Goal: Task Accomplishment & Management: Manage account settings

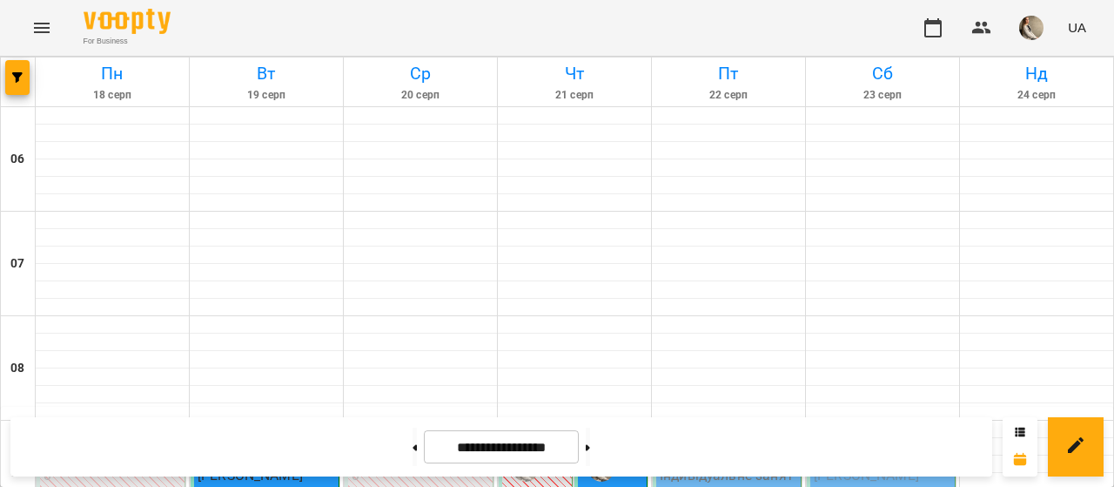
scroll to position [314, 0]
click at [413, 448] on button at bounding box center [415, 446] width 4 height 38
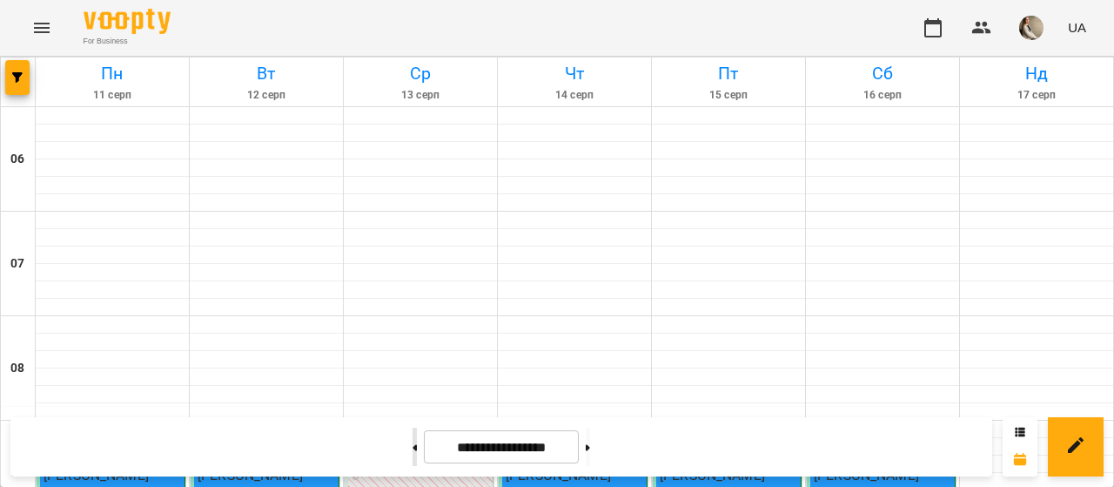
click at [413, 451] on button at bounding box center [415, 446] width 4 height 38
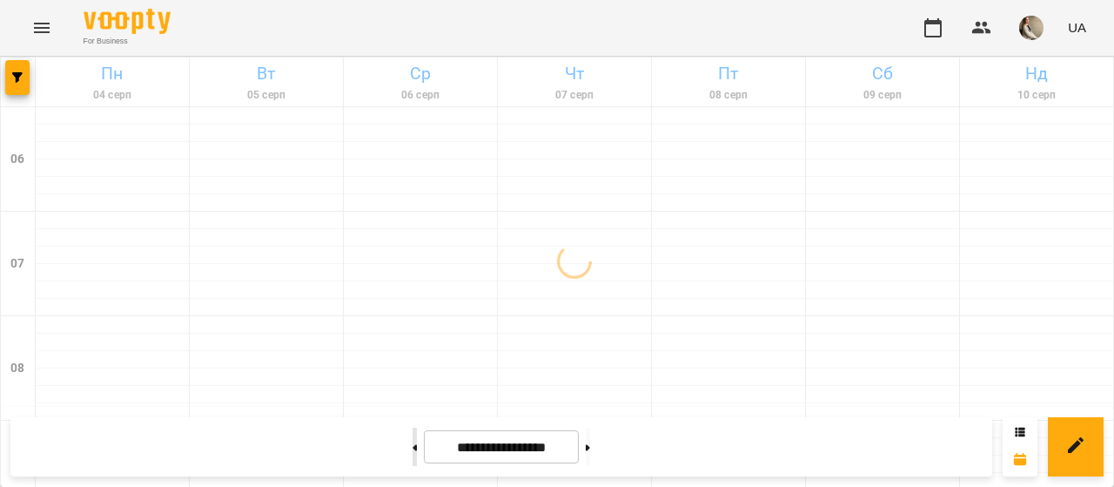
click at [413, 451] on button at bounding box center [415, 446] width 4 height 38
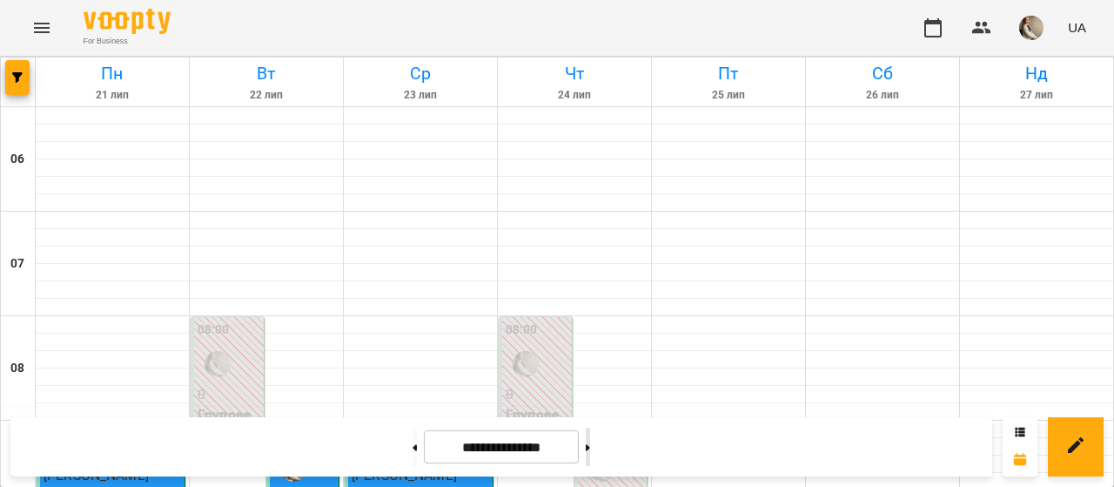
click at [590, 447] on button at bounding box center [588, 446] width 4 height 38
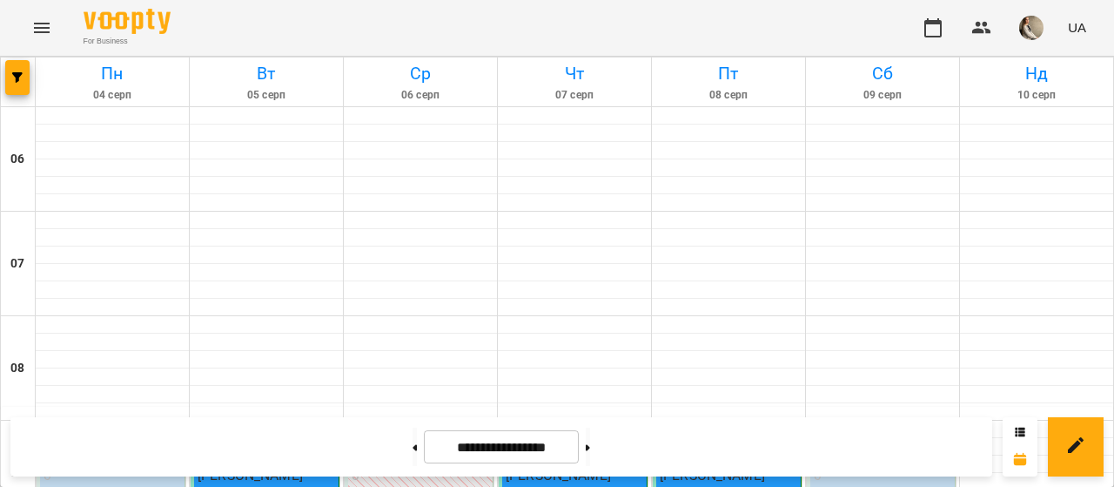
scroll to position [1296, 0]
click at [590, 447] on icon at bounding box center [588, 447] width 4 height 6
click at [590, 446] on icon at bounding box center [588, 447] width 4 height 6
click at [413, 440] on button at bounding box center [415, 446] width 4 height 38
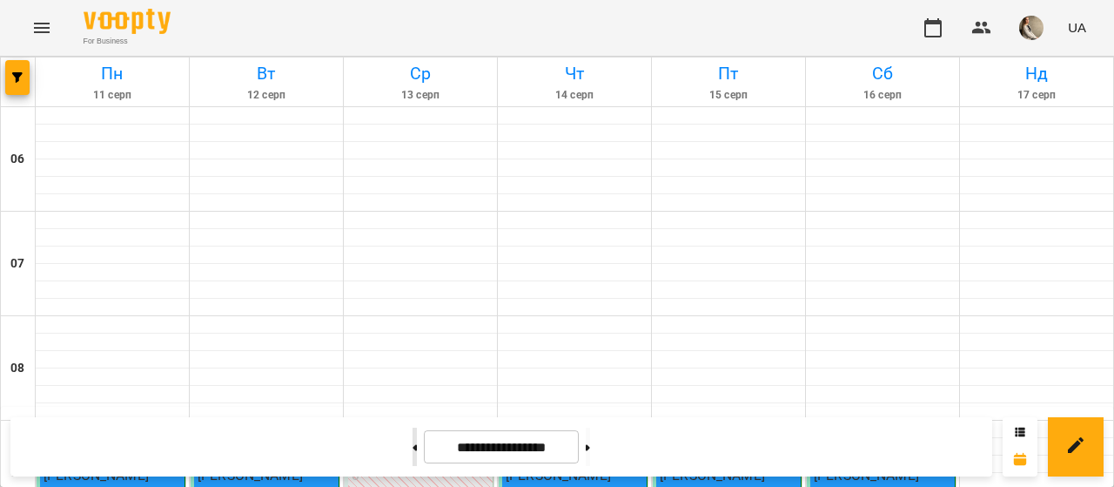
click at [413, 440] on button at bounding box center [415, 446] width 4 height 38
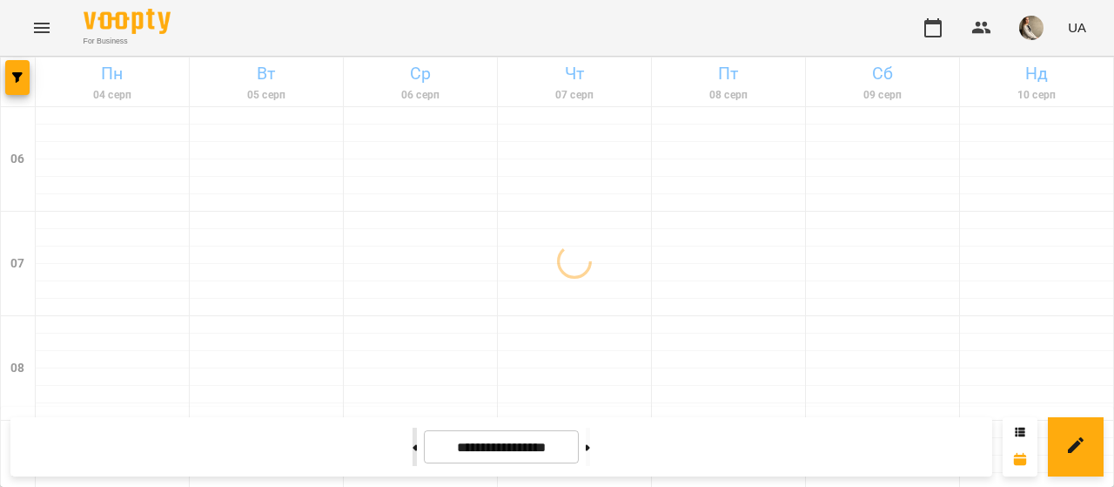
click at [413, 440] on button at bounding box center [415, 446] width 4 height 38
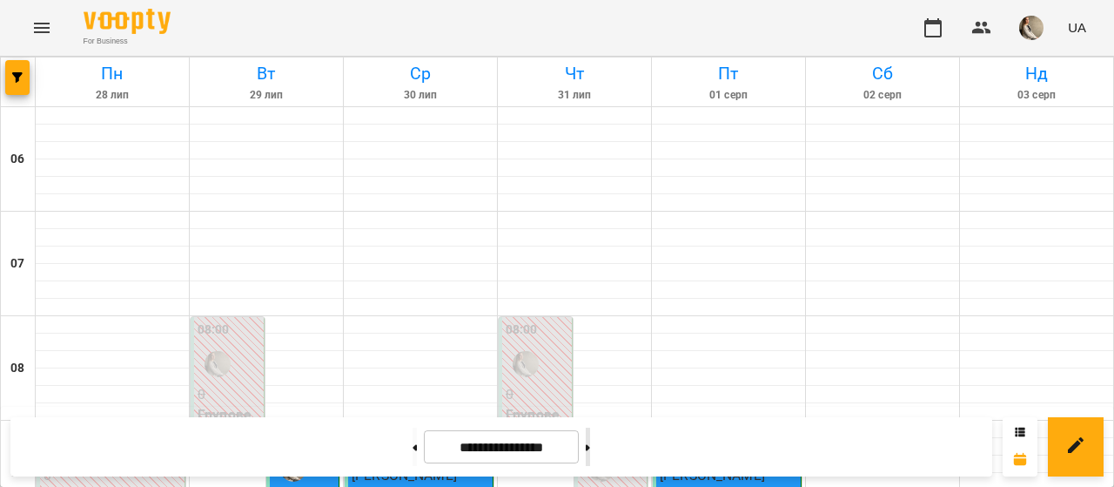
scroll to position [1318, 0]
click at [590, 445] on button at bounding box center [588, 446] width 4 height 38
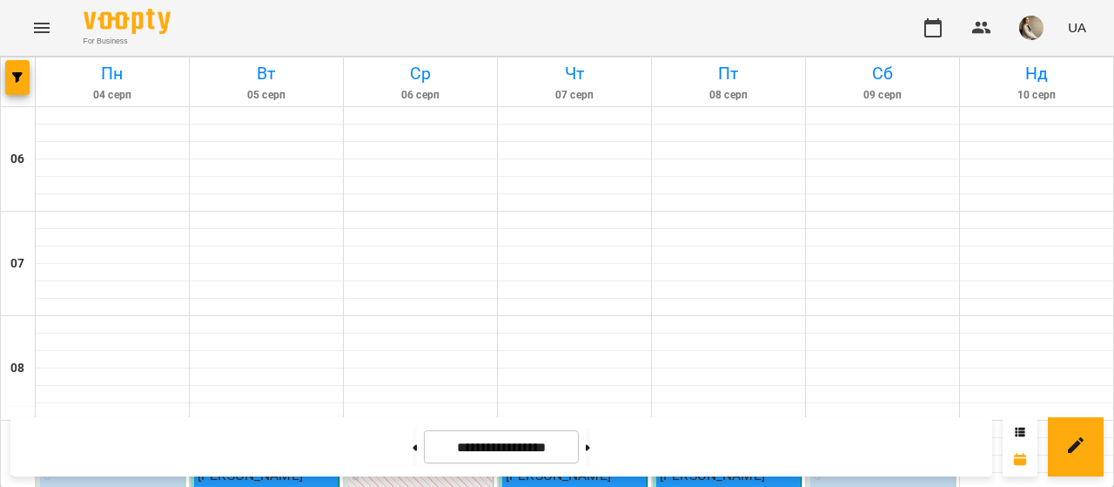
scroll to position [289, 0]
click at [590, 446] on icon at bounding box center [588, 447] width 4 height 6
click at [590, 445] on button at bounding box center [588, 446] width 4 height 38
type input "**********"
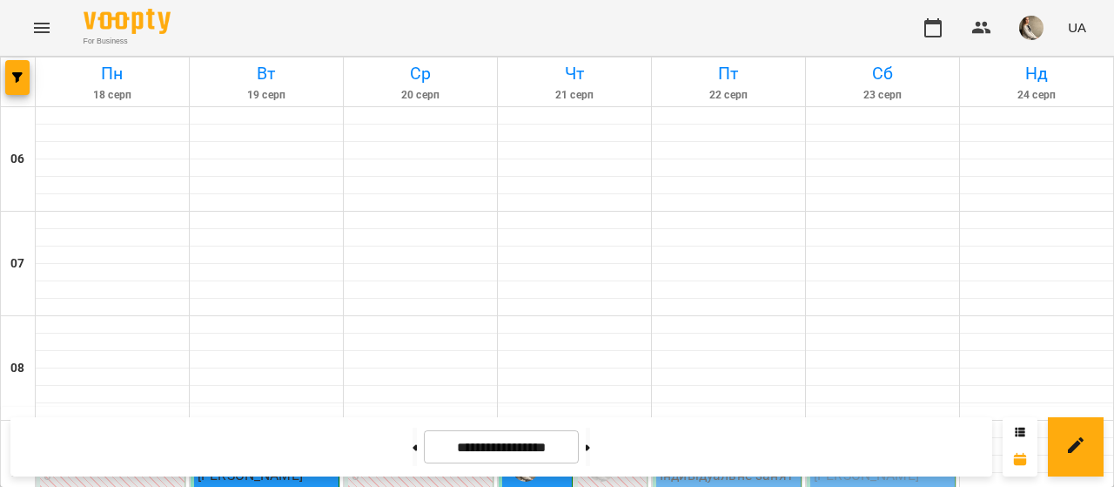
scroll to position [533, 0]
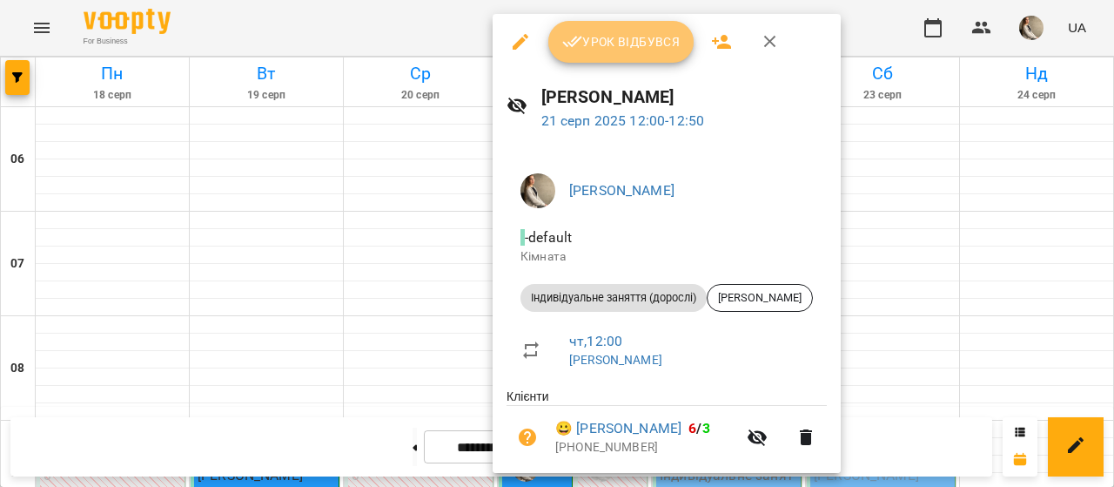
click at [616, 40] on span "Урок відбувся" at bounding box center [621, 41] width 118 height 21
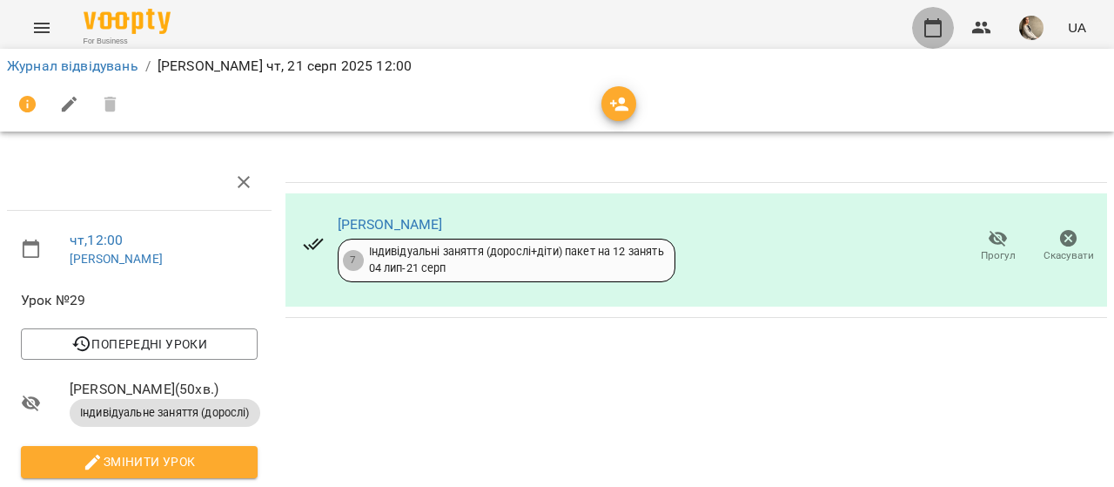
click at [930, 30] on icon "button" at bounding box center [933, 27] width 21 height 21
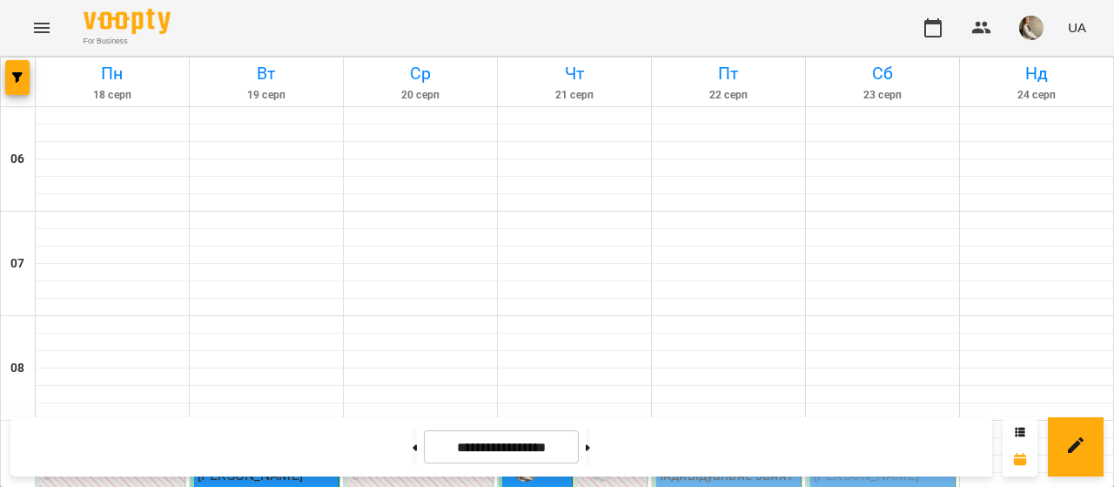
scroll to position [282, 0]
